Goal: Find contact information: Find contact information

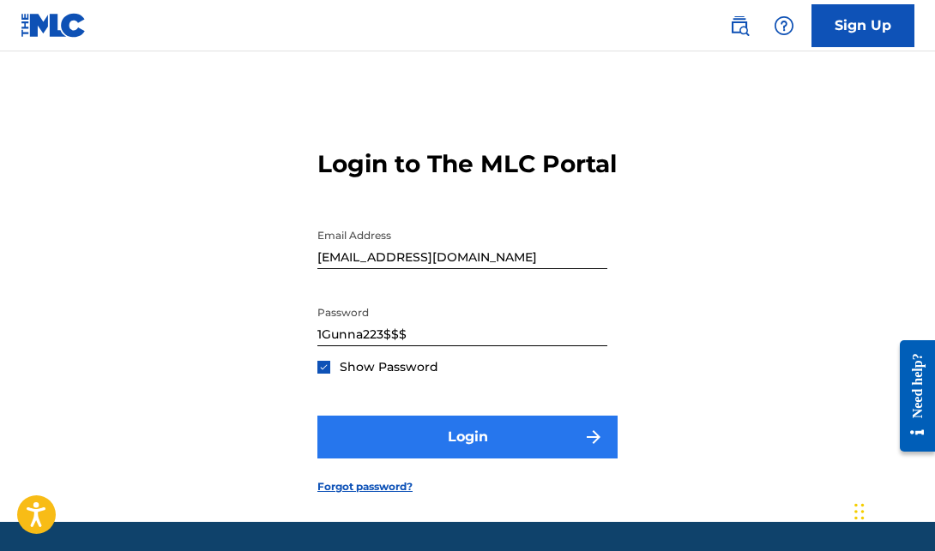
click at [408, 459] on button "Login" at bounding box center [467, 437] width 300 height 43
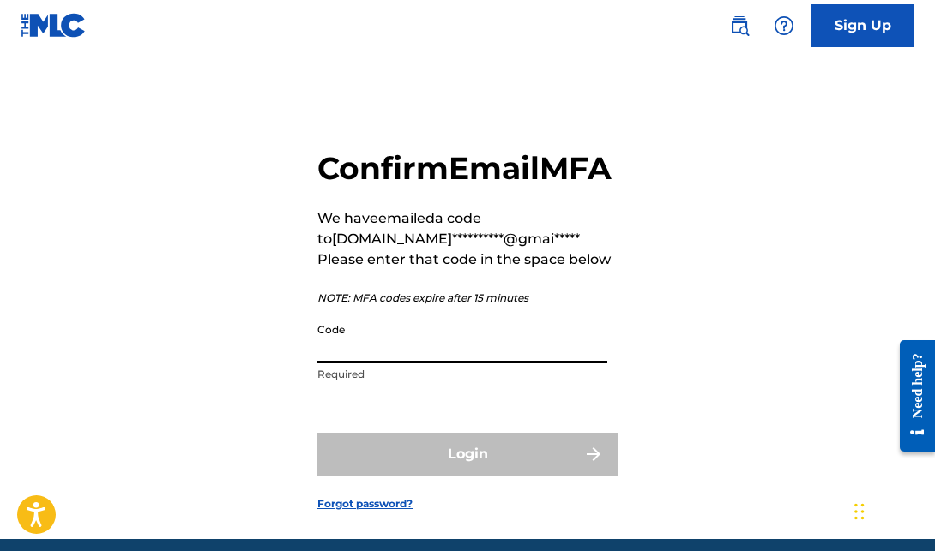
click at [376, 364] on input "Code" at bounding box center [462, 339] width 290 height 49
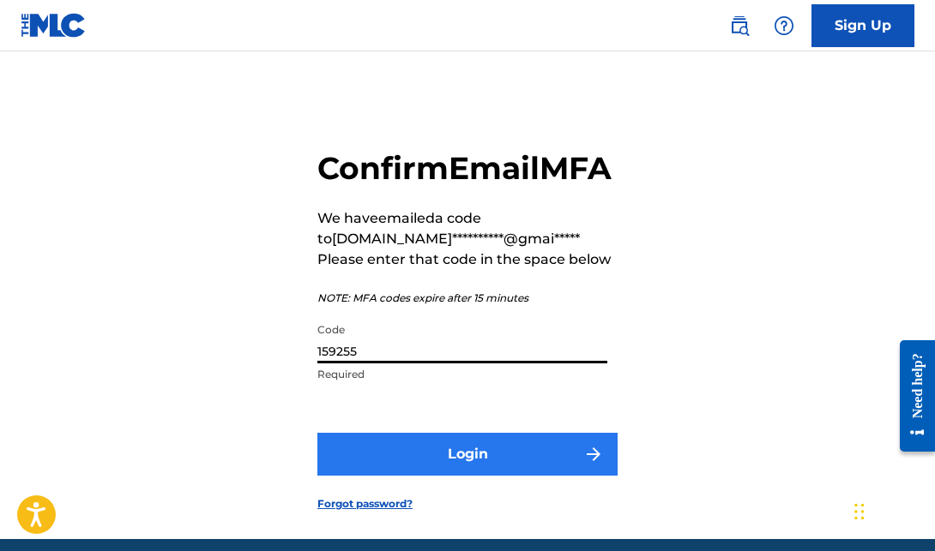
type input "159255"
click at [428, 476] on button "Login" at bounding box center [467, 454] width 300 height 43
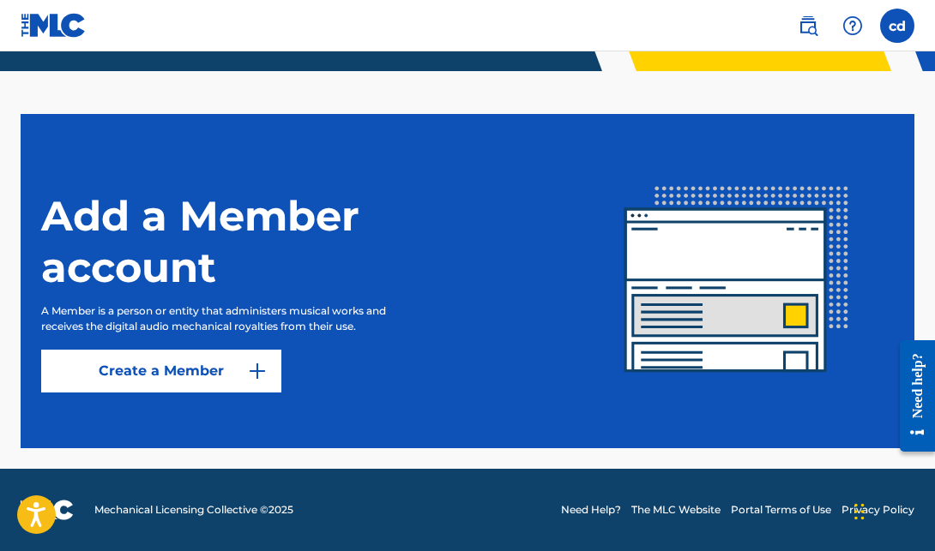
scroll to position [401, 0]
click at [37, 21] on img at bounding box center [54, 25] width 66 height 25
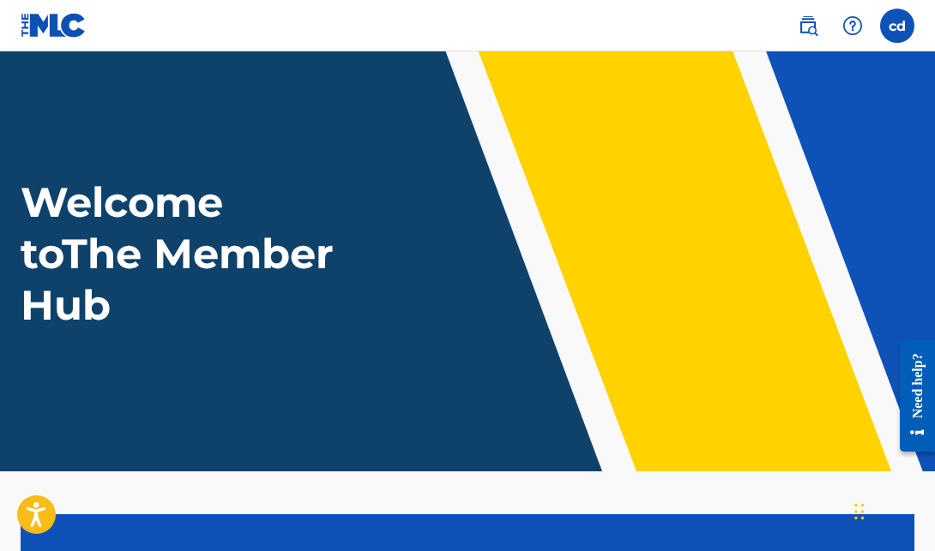
click at [38, 21] on img at bounding box center [54, 25] width 66 height 25
click at [898, 21] on label at bounding box center [897, 26] width 34 height 34
click at [897, 26] on input "cd [PERSON_NAME] [EMAIL_ADDRESS][DOMAIN_NAME] Notification Preferences Profile …" at bounding box center [897, 26] width 0 height 0
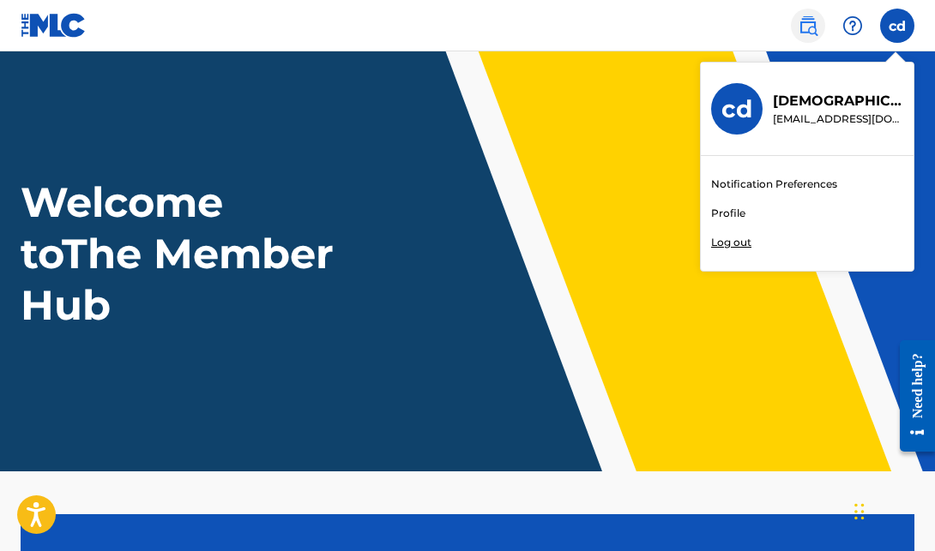
click at [811, 27] on img at bounding box center [808, 25] width 21 height 21
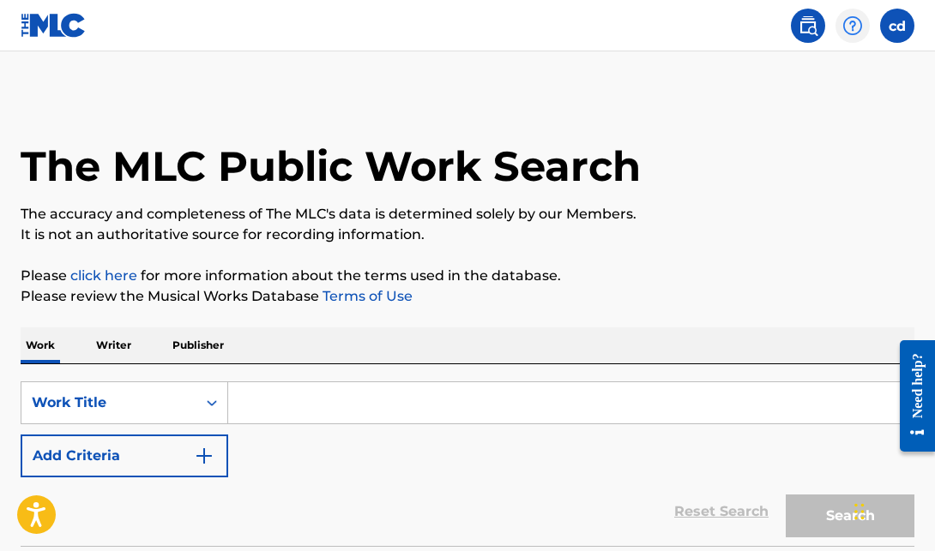
click at [841, 25] on div at bounding box center [852, 26] width 34 height 34
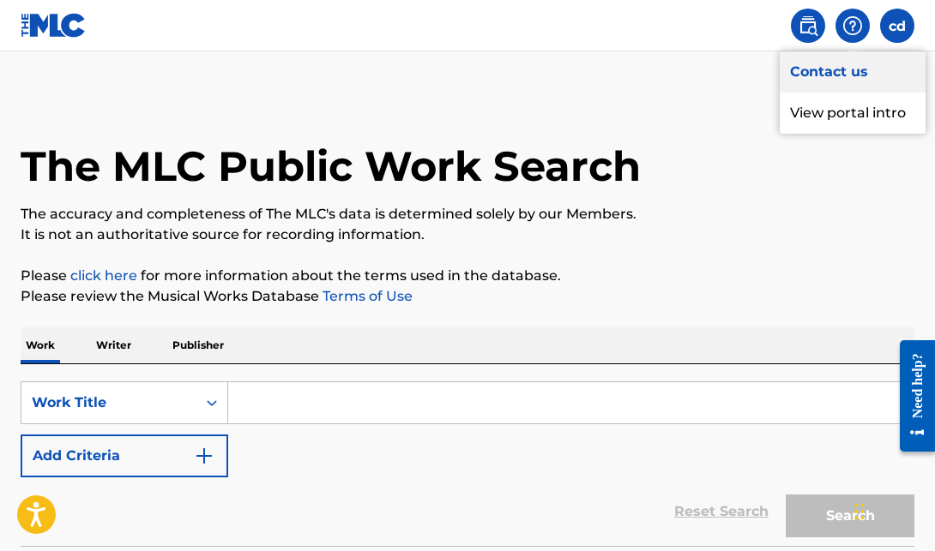
click at [850, 60] on link "Contact us" at bounding box center [853, 71] width 146 height 41
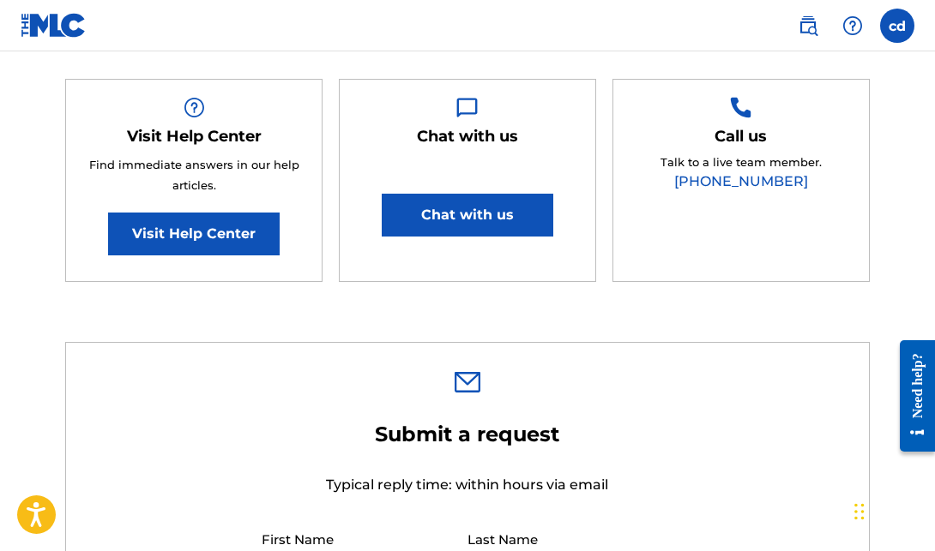
scroll to position [328, 0]
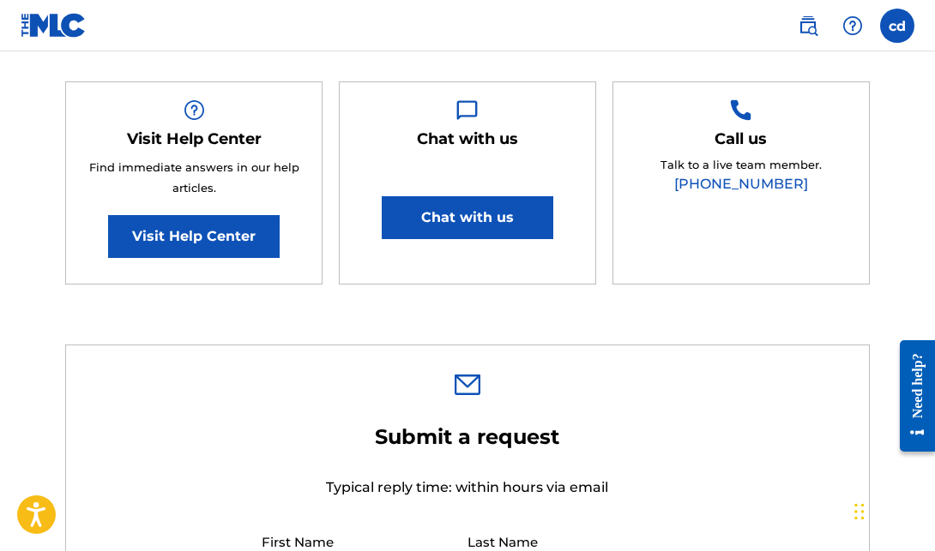
click at [409, 239] on div "Chat with us Chat with us" at bounding box center [467, 183] width 257 height 204
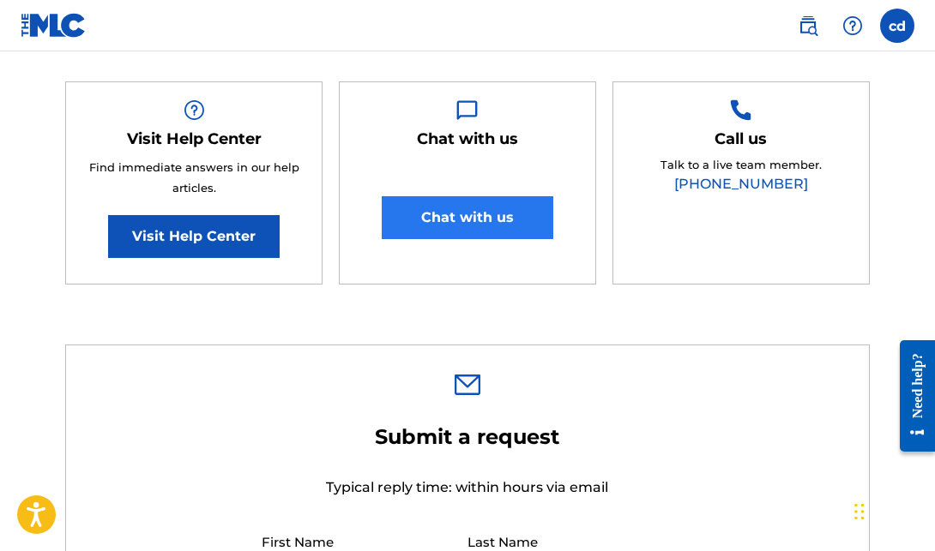
click at [428, 220] on button "Chat with us" at bounding box center [468, 217] width 172 height 43
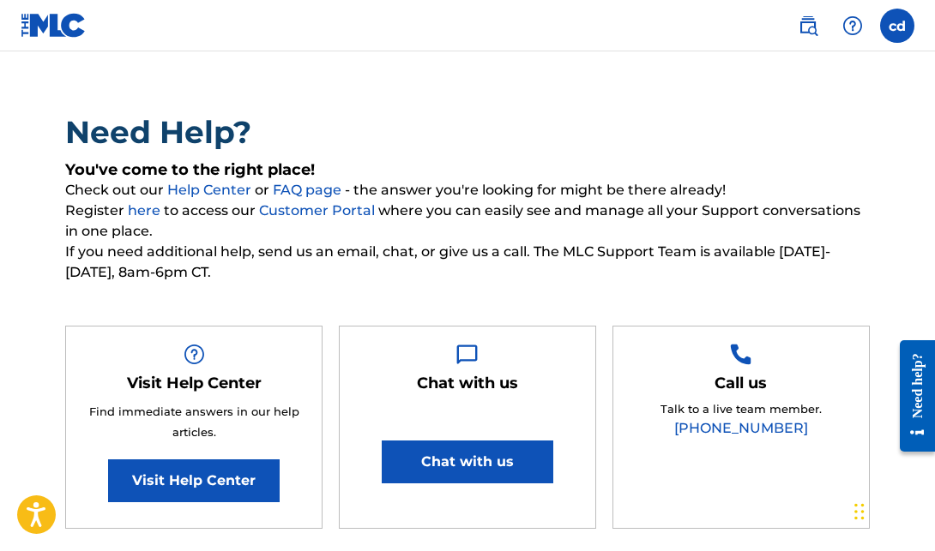
scroll to position [91, 0]
